Goal: Task Accomplishment & Management: Use online tool/utility

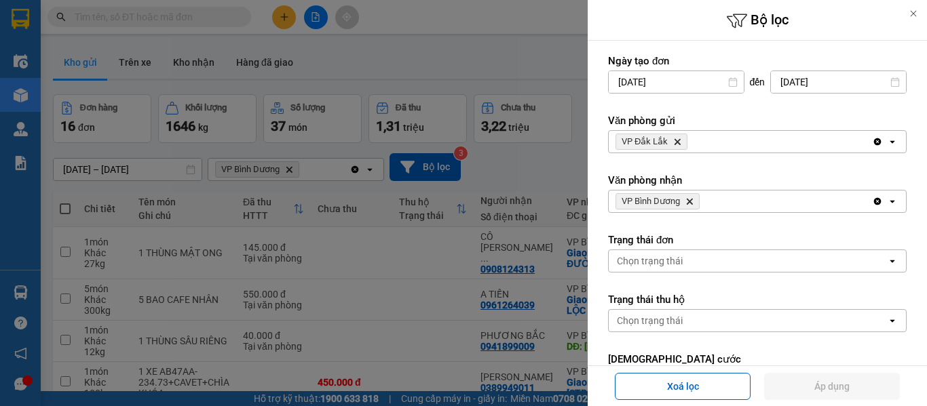
click at [691, 202] on icon "VP Bình Dương, close by backspace" at bounding box center [690, 202] width 6 height 6
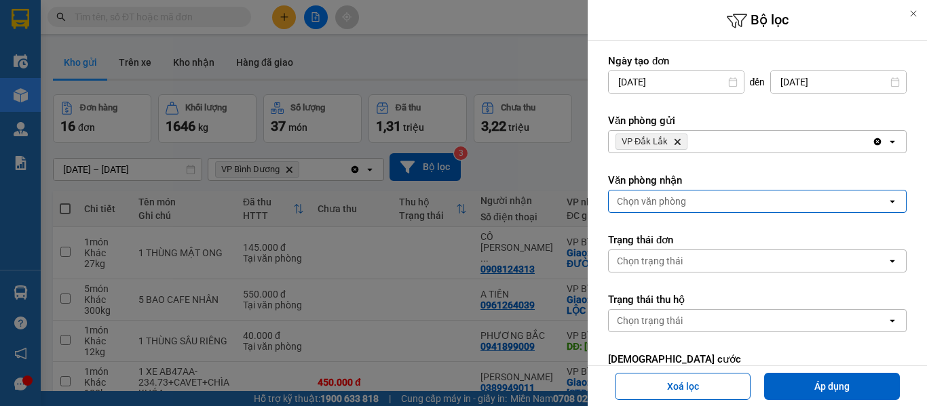
click at [685, 201] on div "Chọn văn phòng" at bounding box center [748, 202] width 278 height 22
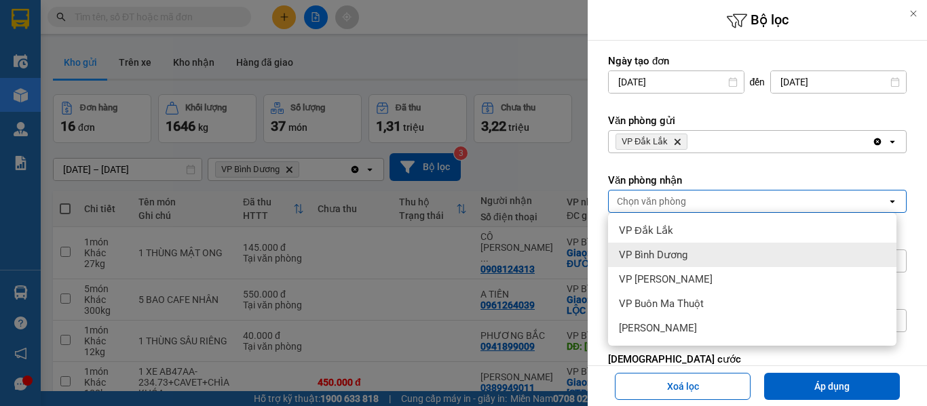
click at [665, 250] on span "VP Bình Dương" at bounding box center [653, 255] width 69 height 14
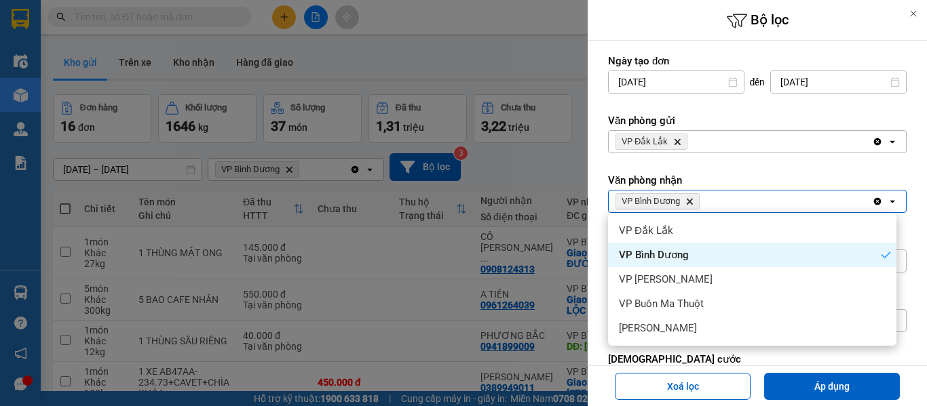
click at [668, 257] on span "VP Bình Dương" at bounding box center [654, 255] width 70 height 14
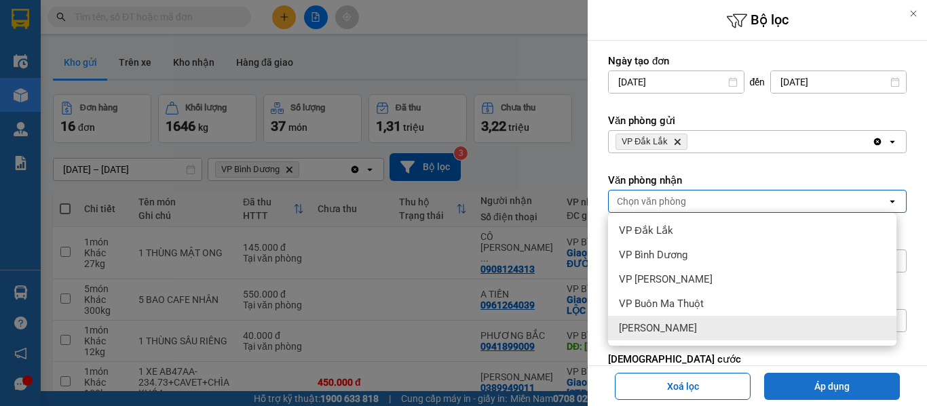
click at [803, 380] on button "Áp dụng" at bounding box center [832, 386] width 136 height 27
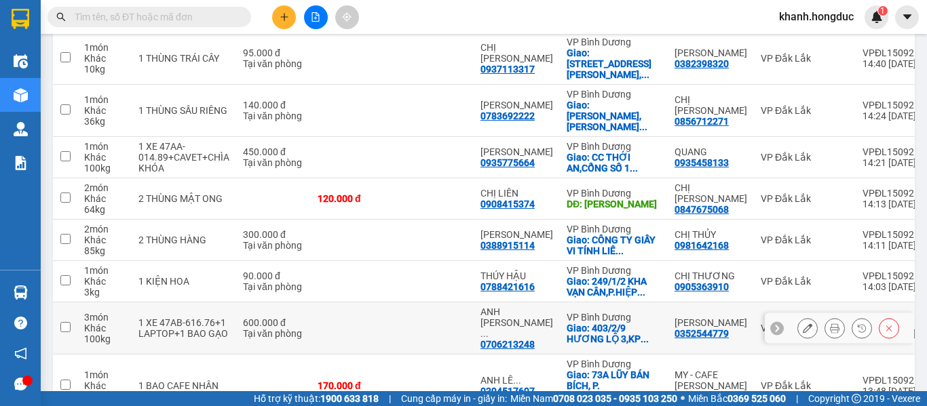
scroll to position [311, 0]
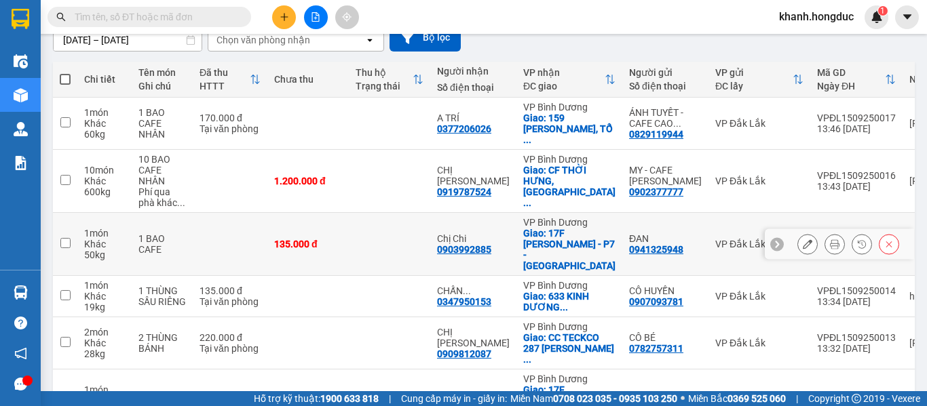
scroll to position [129, 0]
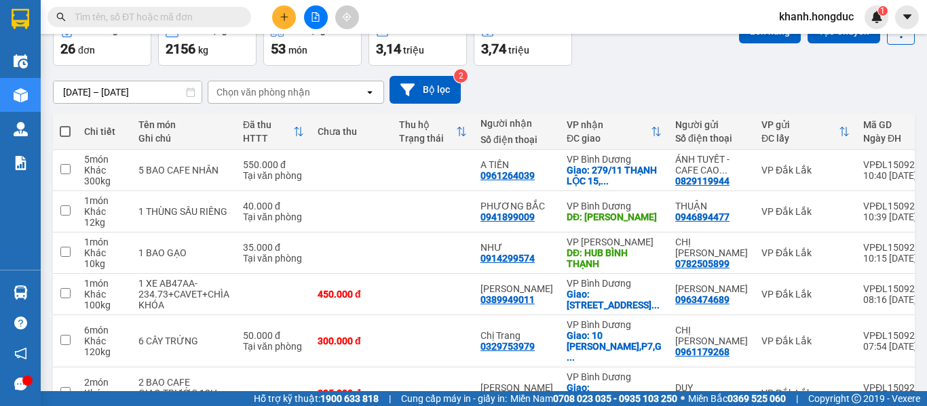
scroll to position [0, 0]
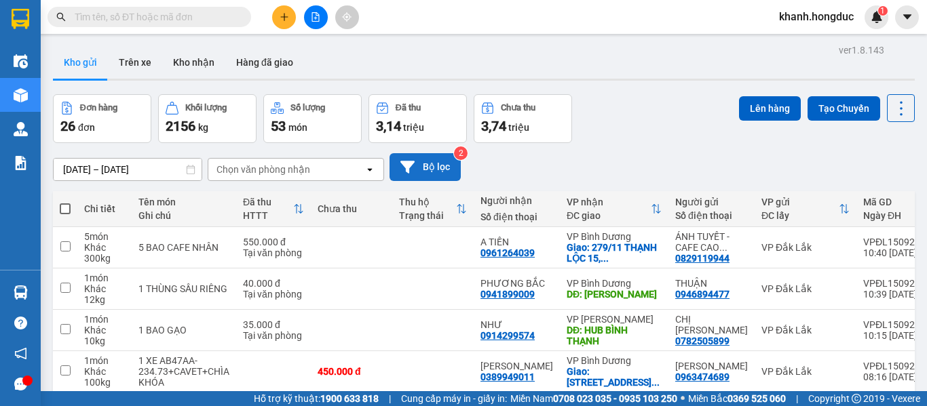
click at [437, 164] on button "Bộ lọc" at bounding box center [424, 167] width 71 height 28
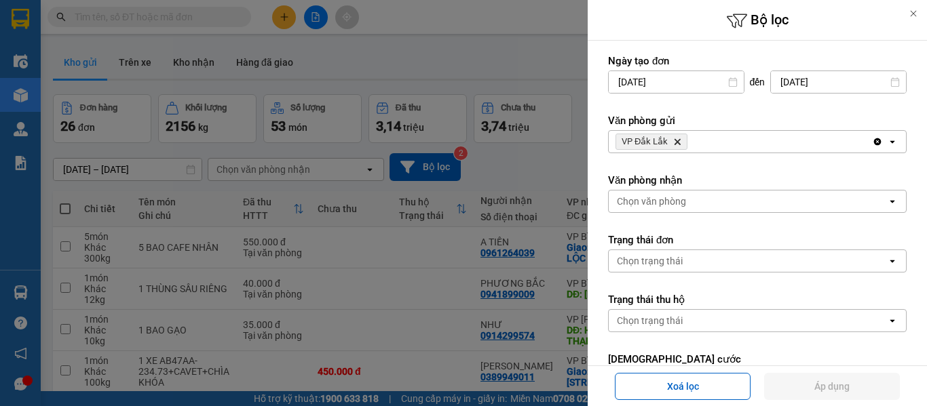
click at [679, 197] on div "Chọn văn phòng" at bounding box center [651, 202] width 69 height 14
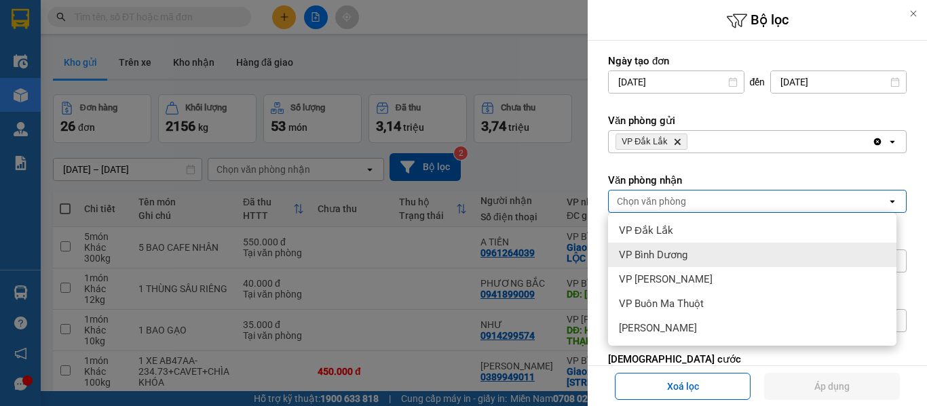
click at [680, 257] on span "VP Bình Dương" at bounding box center [653, 255] width 69 height 14
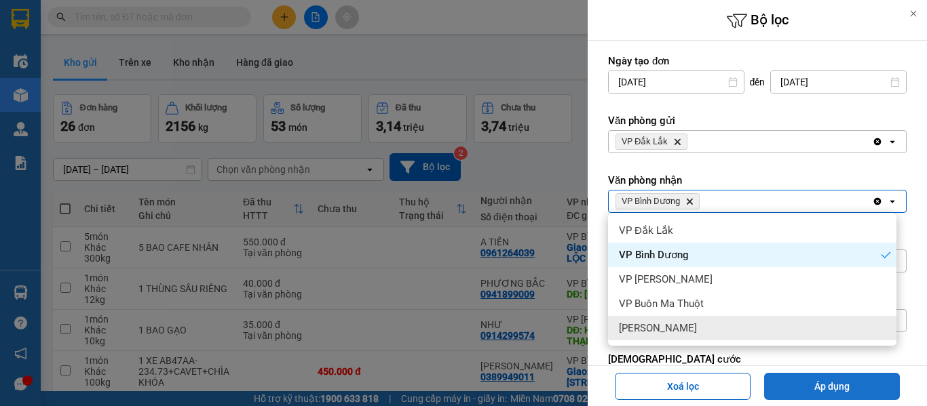
click at [802, 391] on button "Áp dụng" at bounding box center [832, 386] width 136 height 27
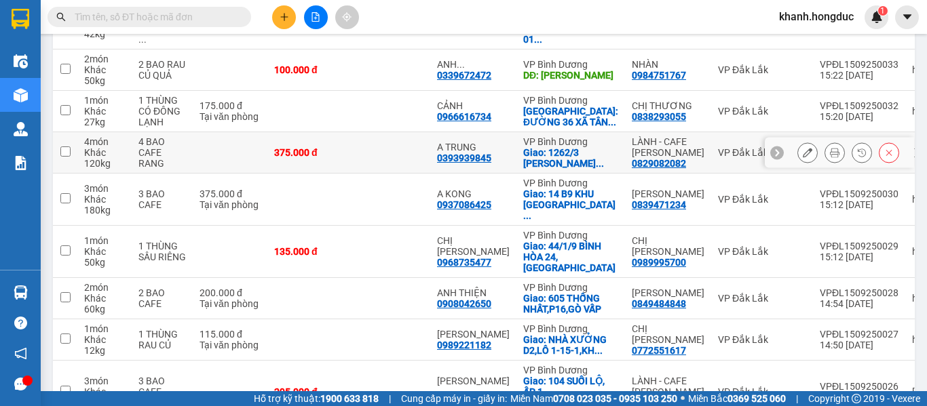
scroll to position [311, 0]
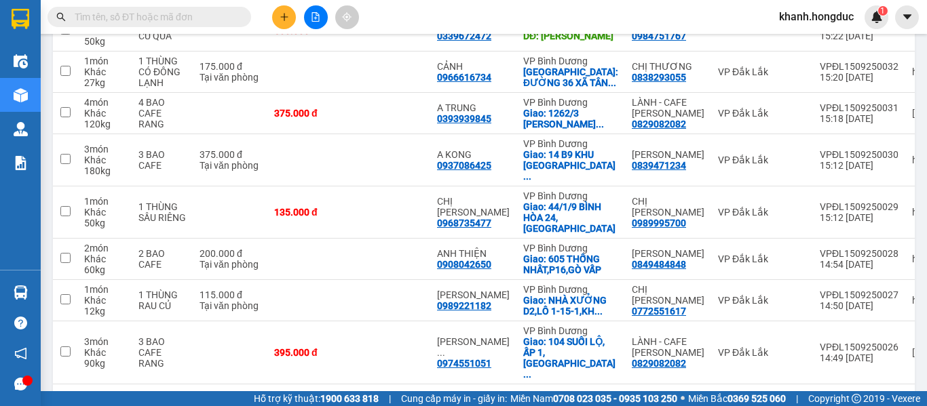
click at [709, 396] on button "2" at bounding box center [719, 406] width 20 height 20
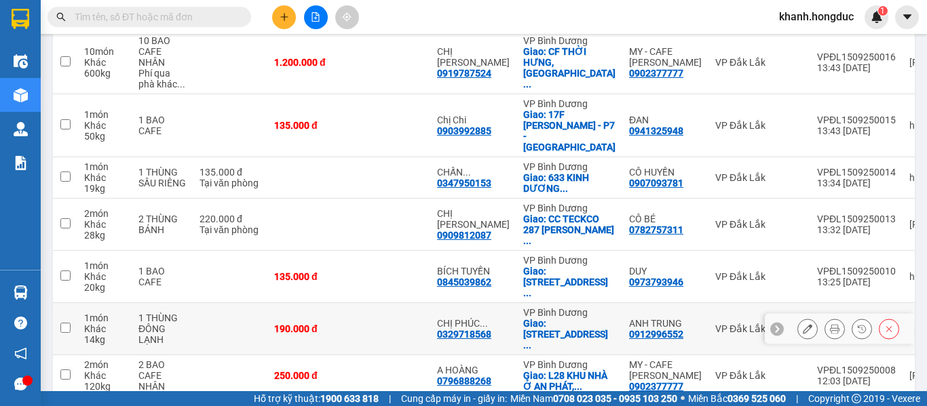
scroll to position [61, 0]
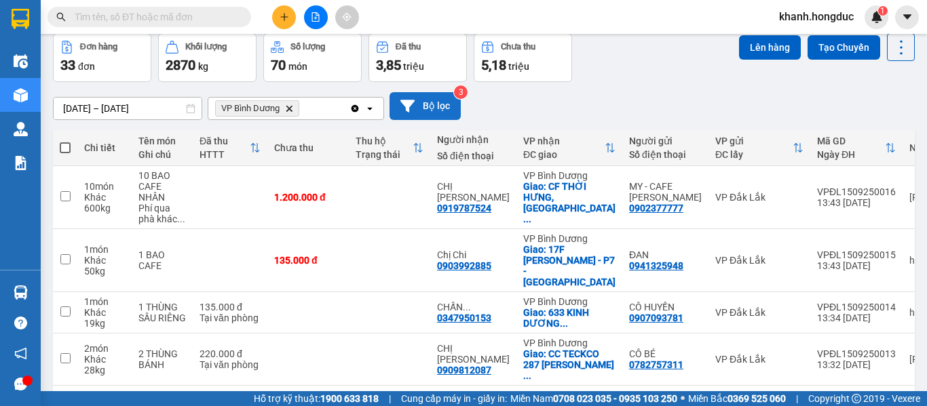
click at [422, 104] on button "Bộ lọc" at bounding box center [424, 106] width 71 height 28
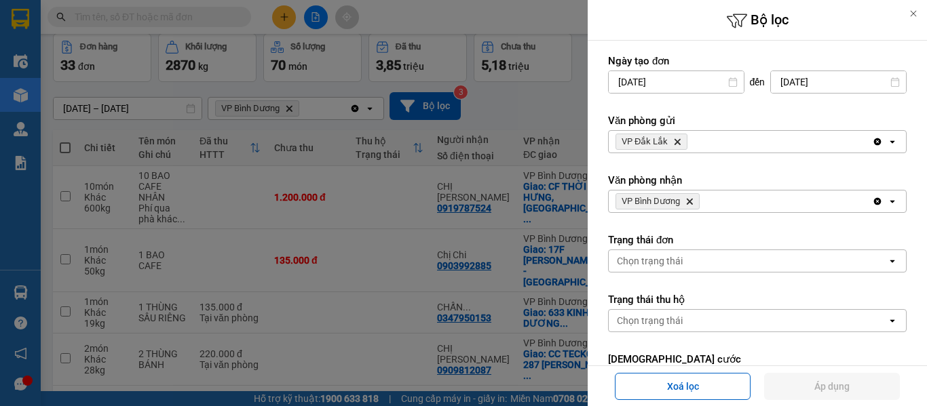
click at [692, 202] on icon "Delete" at bounding box center [689, 201] width 8 height 8
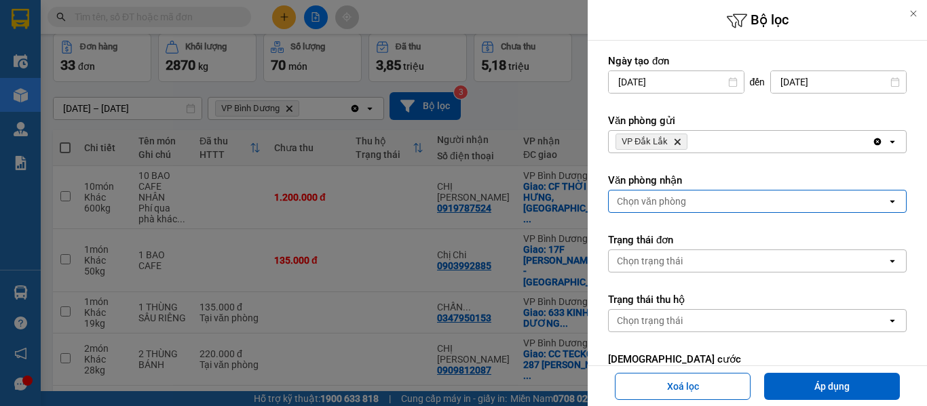
click at [683, 203] on div "Chọn văn phòng" at bounding box center [651, 202] width 69 height 14
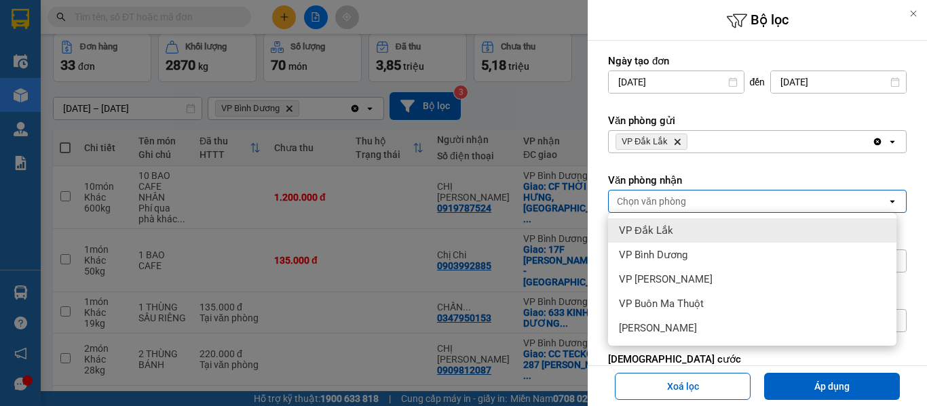
click at [682, 248] on div "VP Bình Dương" at bounding box center [752, 255] width 288 height 24
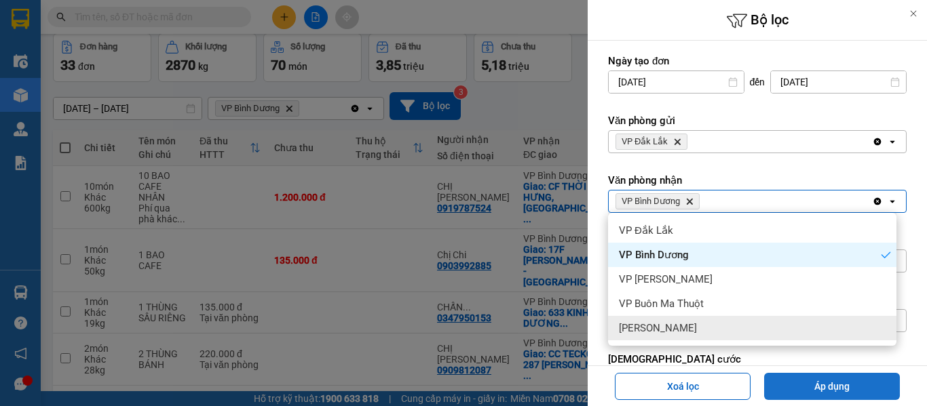
click at [818, 385] on button "Áp dụng" at bounding box center [832, 386] width 136 height 27
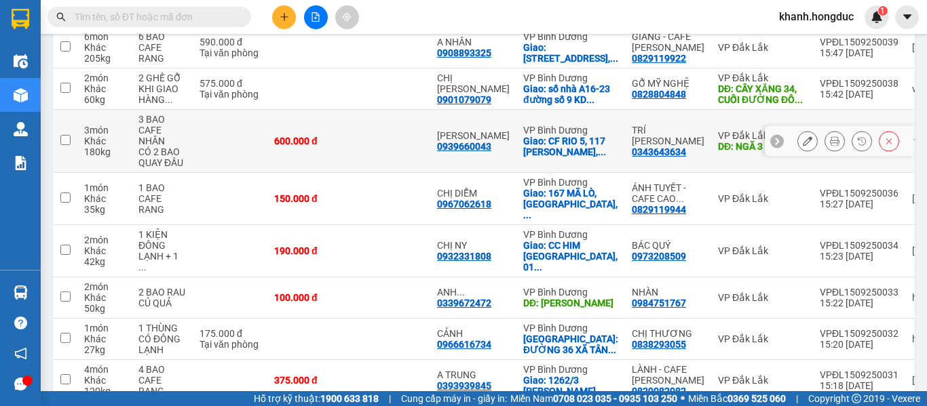
scroll to position [265, 0]
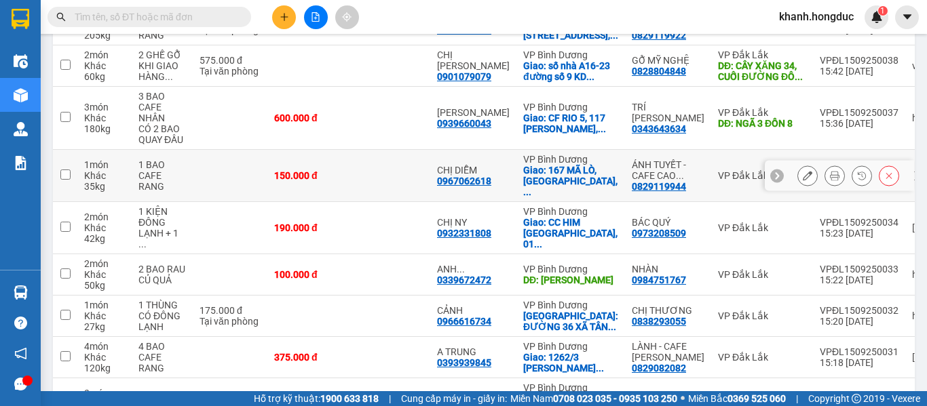
click at [174, 185] on div "1 BAO CAFE RANG" at bounding box center [161, 175] width 47 height 33
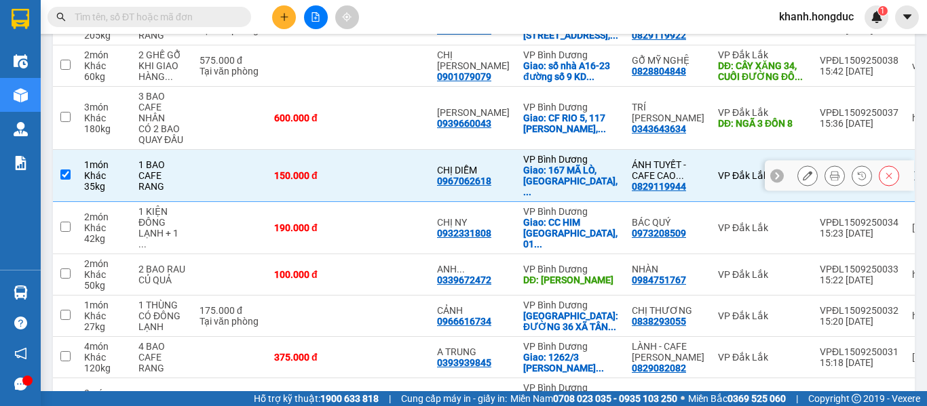
click at [185, 168] on div "1 BAO CAFE RANG" at bounding box center [161, 175] width 47 height 33
checkbox input "false"
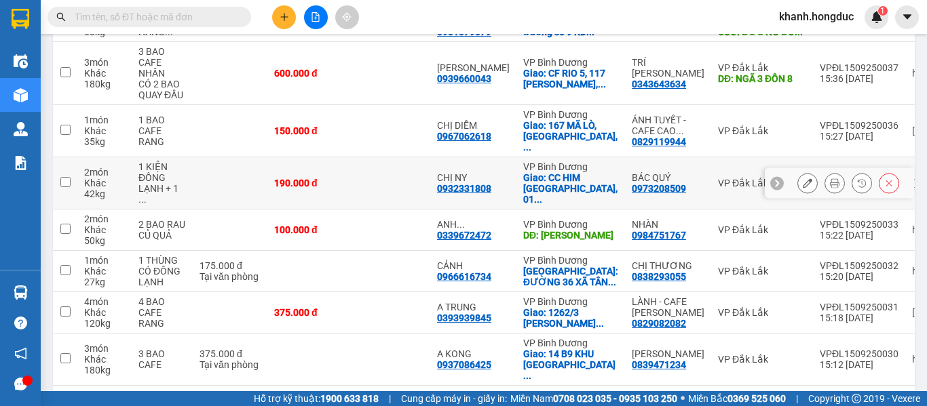
scroll to position [332, 0]
